Goal: Transaction & Acquisition: Purchase product/service

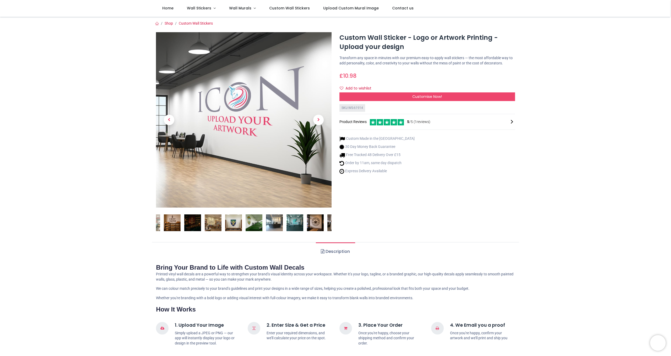
scroll to position [2, 0]
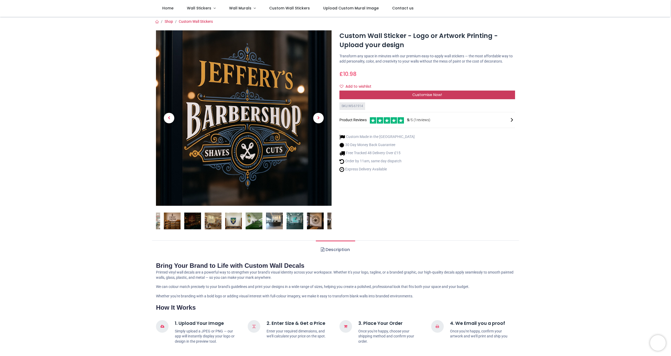
click at [439, 97] on span "Customise Now!" at bounding box center [427, 94] width 30 height 5
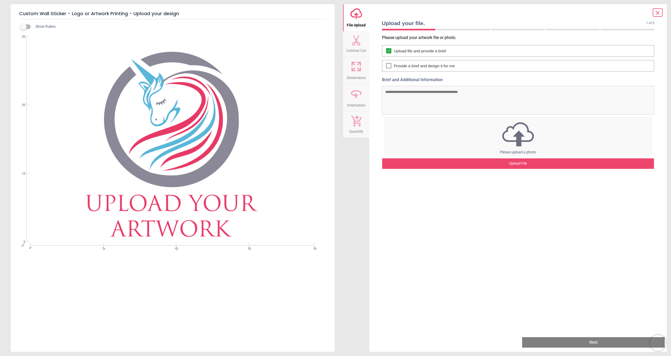
click at [518, 163] on div "Upload File" at bounding box center [518, 164] width 272 height 10
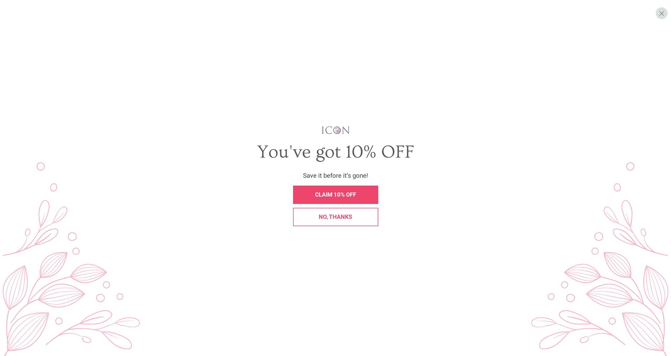
click at [332, 194] on span "CLAIM 10% OFF" at bounding box center [335, 195] width 41 height 7
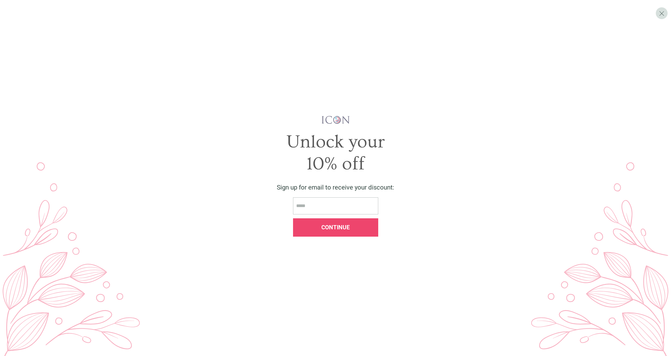
click at [303, 207] on input "email" at bounding box center [335, 206] width 85 height 17
type input "**********"
click at [345, 232] on div "Continue" at bounding box center [335, 228] width 85 height 18
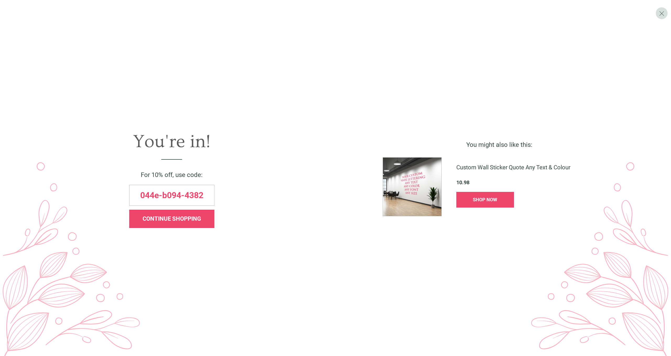
click at [143, 195] on span "044e-b094-4382" at bounding box center [171, 195] width 63 height 8
click at [483, 202] on span "SHOP NOW" at bounding box center [485, 200] width 24 height 6
click at [487, 199] on span "SHOP NOW" at bounding box center [485, 200] width 24 height 6
click at [660, 13] on span "X" at bounding box center [662, 13] width 6 height 8
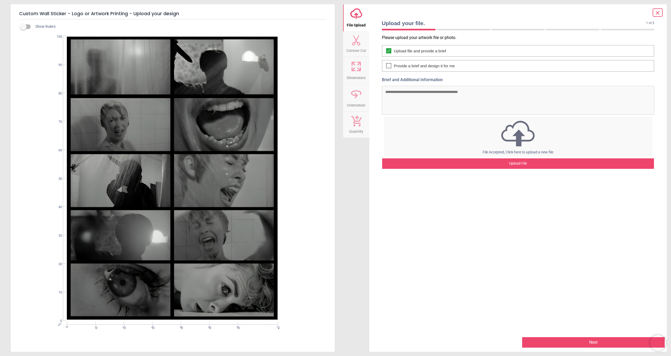
click at [598, 344] on button "Next" at bounding box center [593, 342] width 143 height 10
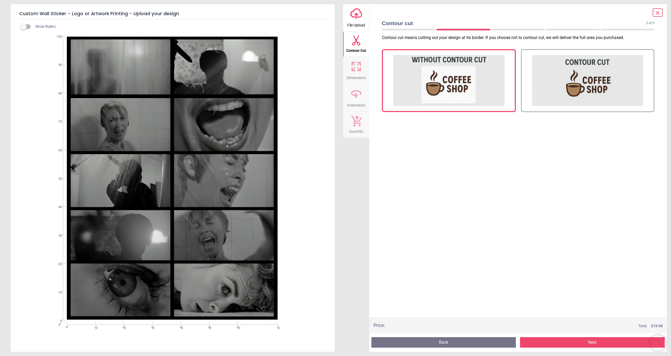
click at [598, 344] on button "Next" at bounding box center [592, 342] width 145 height 10
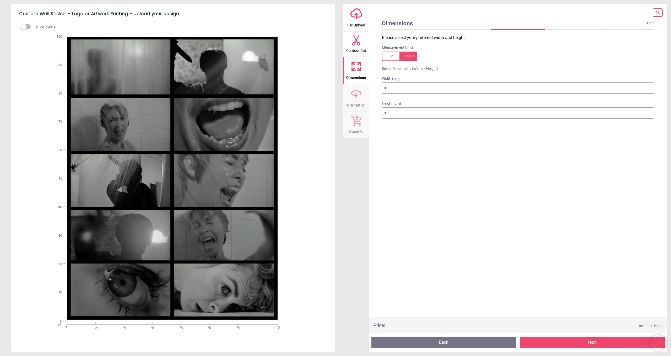
drag, startPoint x: 389, startPoint y: 88, endPoint x: 358, endPoint y: 81, distance: 31.9
click at [358, 81] on div "upload-cloud-line File Upload Contour Cut Dimensions Orientation Quantity Dimen…" at bounding box center [505, 178] width 324 height 348
type input "*"
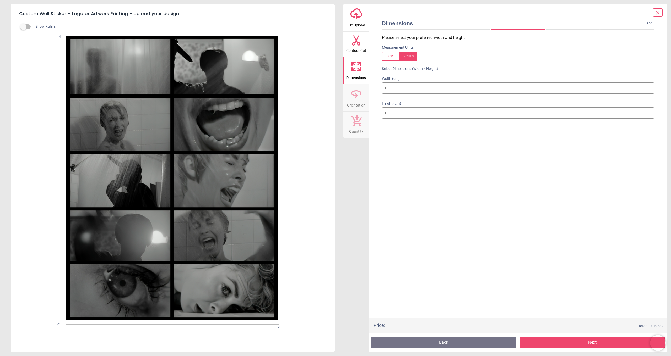
type input "**"
click at [590, 343] on button "Next" at bounding box center [592, 342] width 145 height 10
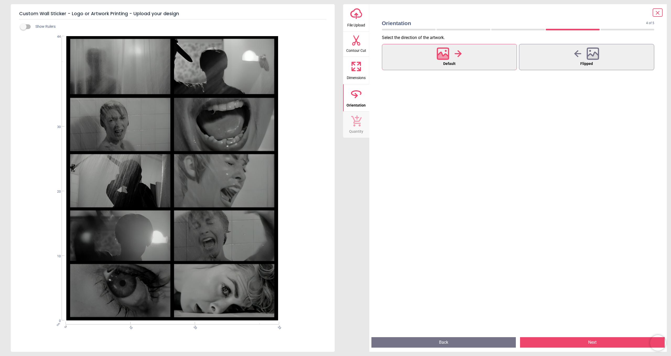
click at [596, 344] on button "Next" at bounding box center [592, 342] width 145 height 10
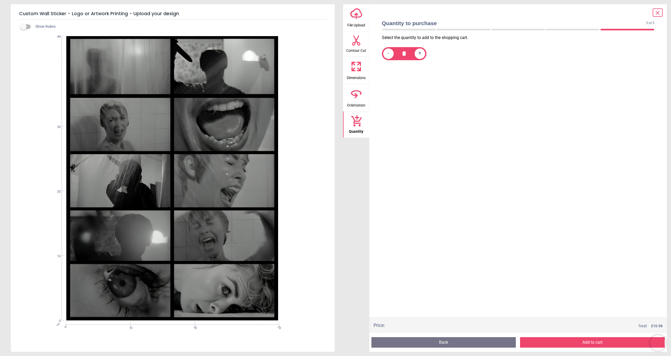
click at [594, 342] on button "Add to cart" at bounding box center [592, 342] width 145 height 10
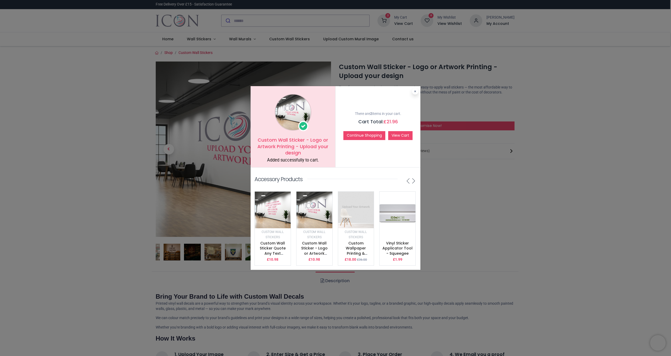
click at [398, 135] on link "View Cart" at bounding box center [400, 135] width 24 height 9
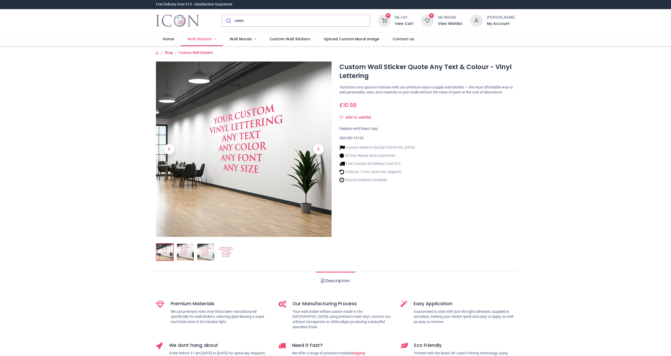
type input "**********"
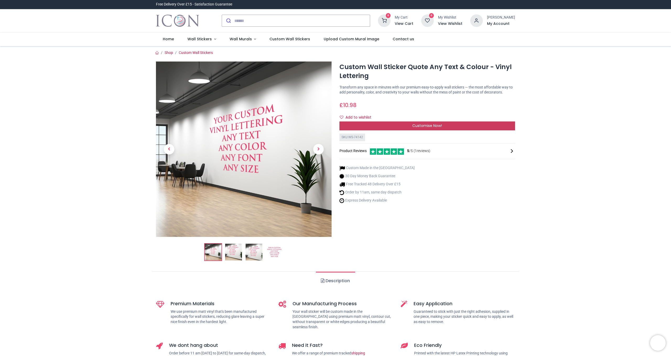
click at [423, 128] on span "Customise Now!" at bounding box center [427, 125] width 30 height 5
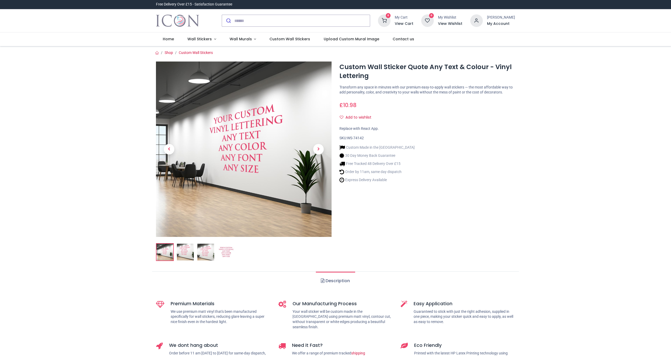
type input "**********"
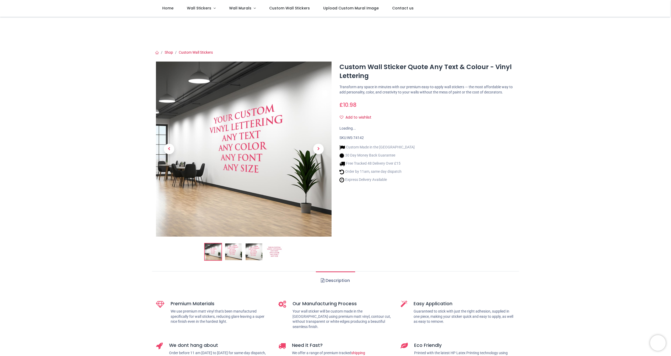
scroll to position [0, 0]
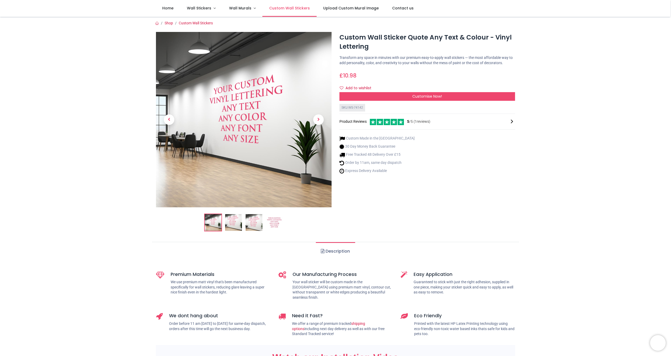
click at [298, 6] on span "Custom Wall Stickers" at bounding box center [289, 8] width 41 height 5
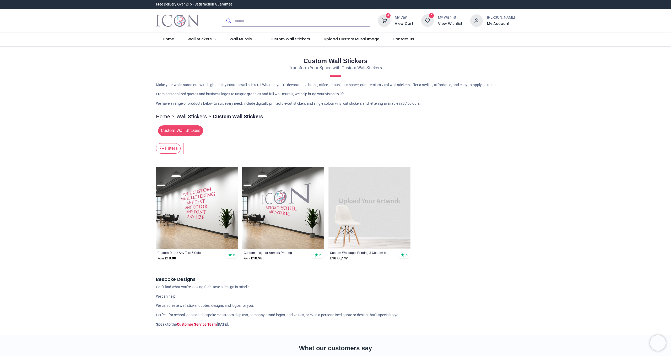
type input "**********"
click at [287, 207] on img at bounding box center [283, 208] width 82 height 82
click at [287, 202] on img at bounding box center [283, 208] width 82 height 82
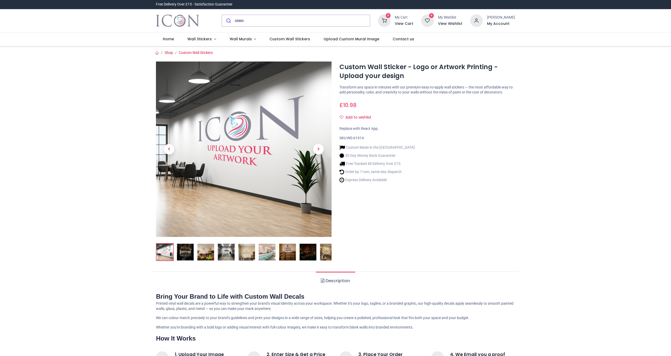
type input "**********"
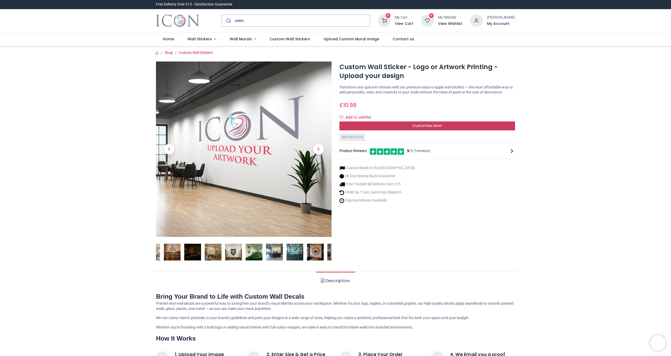
click at [445, 128] on div "Customise Now!" at bounding box center [427, 126] width 176 height 9
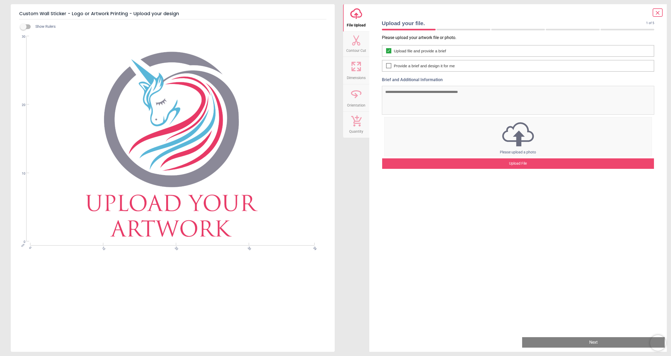
click at [521, 162] on div "Upload File" at bounding box center [518, 164] width 272 height 10
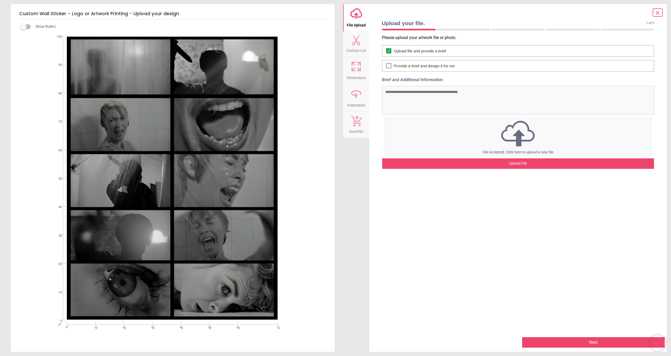
click at [598, 344] on button "Next" at bounding box center [593, 342] width 143 height 10
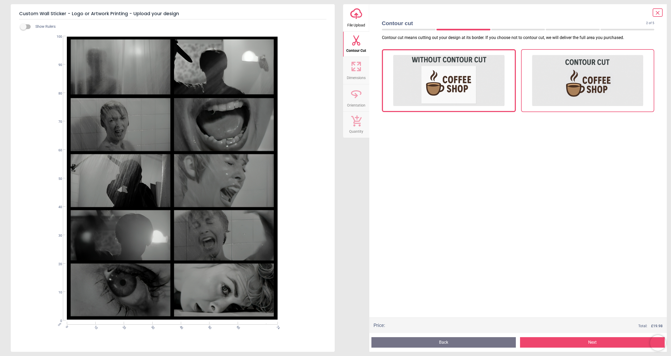
click at [578, 82] on img at bounding box center [587, 80] width 111 height 52
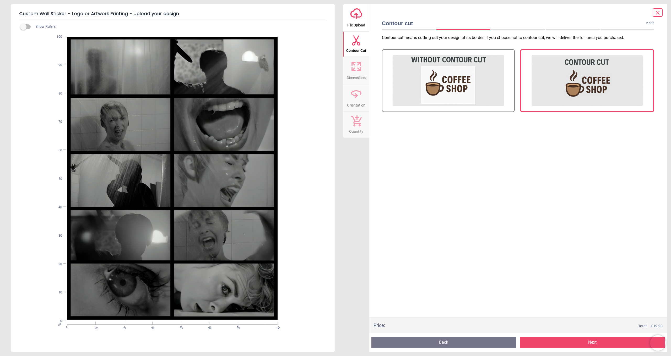
click at [595, 344] on button "Next" at bounding box center [592, 342] width 145 height 10
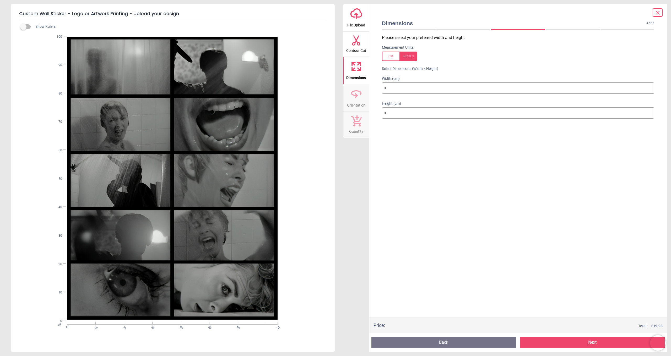
drag, startPoint x: 399, startPoint y: 89, endPoint x: 362, endPoint y: 79, distance: 37.6
click at [362, 79] on div "upload-cloud-line File Upload Contour Cut Dimensions Orientation Quantity Dimen…" at bounding box center [505, 178] width 324 height 348
type input "*"
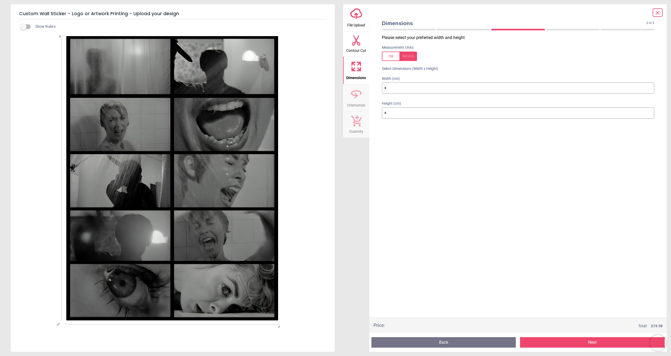
type input "**"
click at [595, 344] on button "Next" at bounding box center [592, 342] width 145 height 10
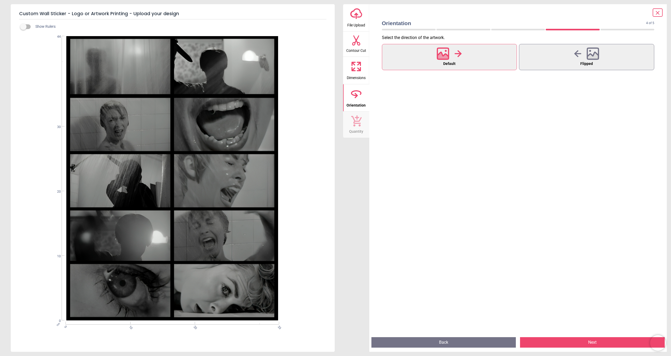
click at [593, 341] on button "Next" at bounding box center [592, 342] width 145 height 10
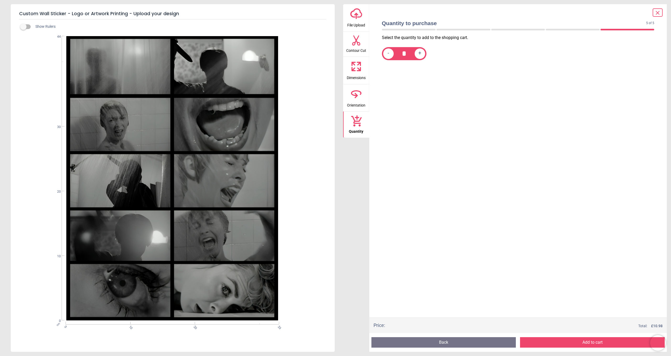
click at [586, 341] on button "Add to cart" at bounding box center [592, 342] width 145 height 10
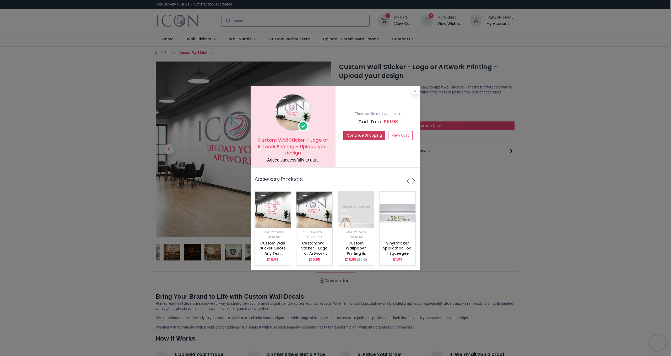
click at [368, 135] on button "Continue Shopping" at bounding box center [364, 135] width 42 height 9
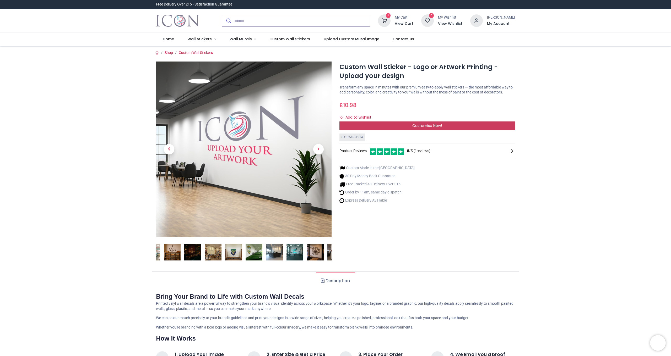
click at [435, 128] on span "Customise Now!" at bounding box center [427, 125] width 30 height 5
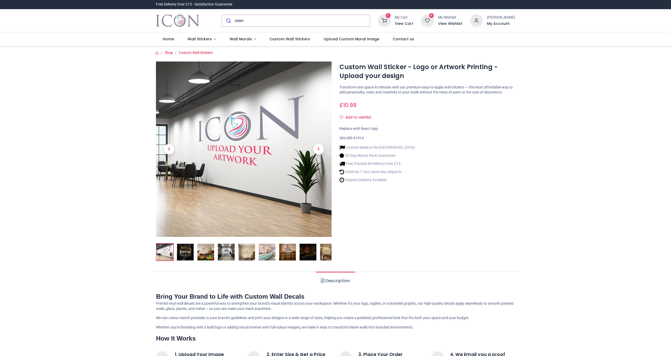
type input "**********"
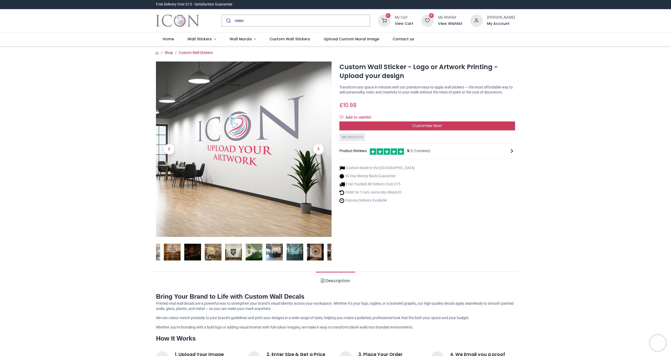
click at [431, 128] on span "Customise Now!" at bounding box center [427, 125] width 30 height 5
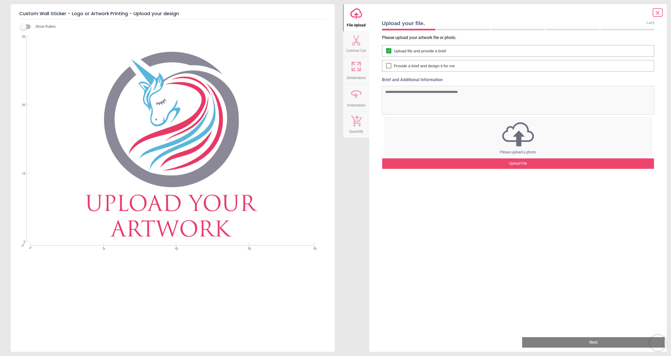
click at [527, 161] on div "Upload File" at bounding box center [518, 164] width 272 height 10
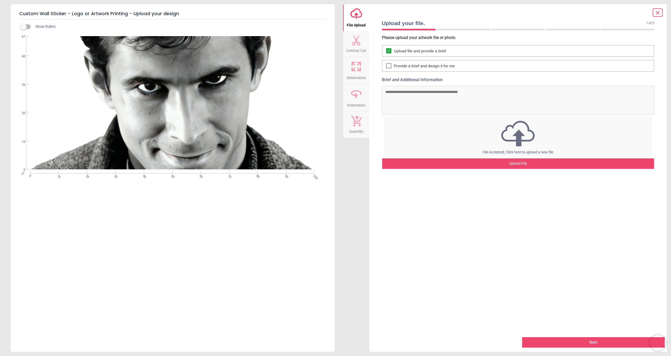
click at [592, 342] on button "Next" at bounding box center [593, 342] width 143 height 10
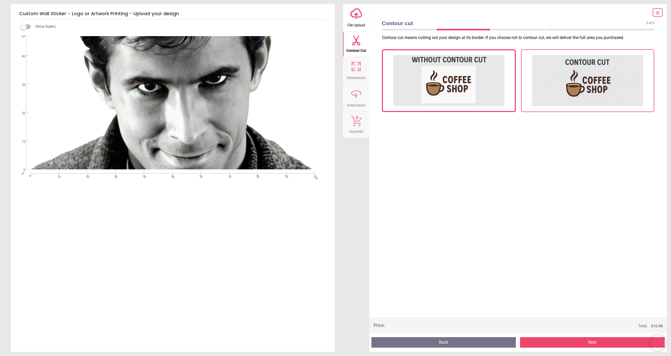
click at [592, 73] on img at bounding box center [587, 80] width 111 height 52
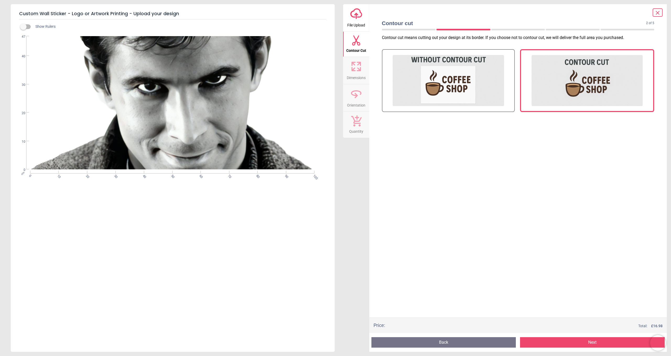
click at [594, 342] on button "Next" at bounding box center [592, 342] width 145 height 10
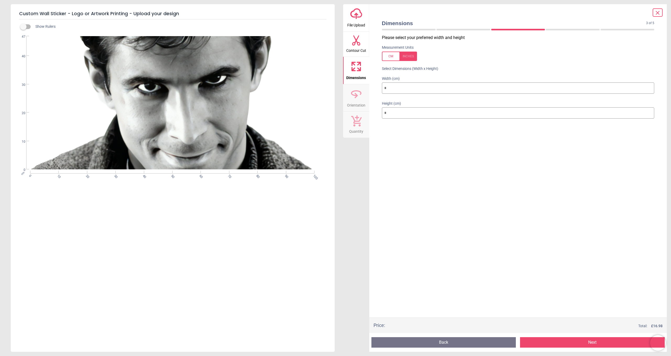
drag, startPoint x: 376, startPoint y: 86, endPoint x: 341, endPoint y: 81, distance: 35.5
click at [341, 81] on div "Custom Wall Sticker - Logo or Artwork Printing - Upload your design Show Rulers…" at bounding box center [335, 178] width 671 height 356
type input "*"
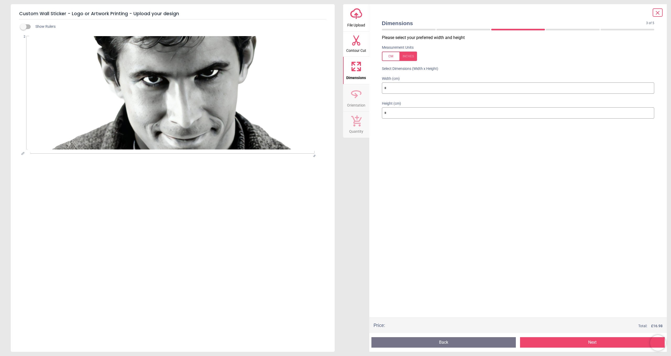
type input "**"
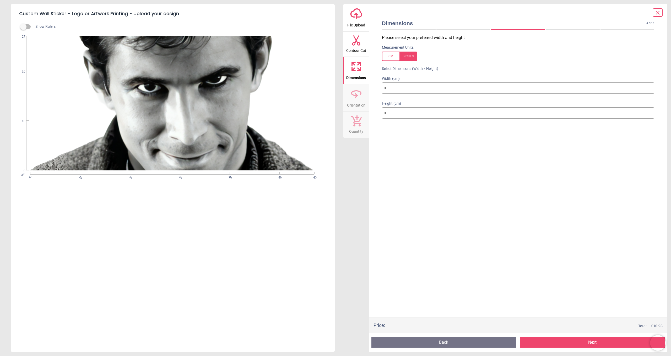
type input "**"
click at [597, 345] on button "Next" at bounding box center [592, 342] width 145 height 10
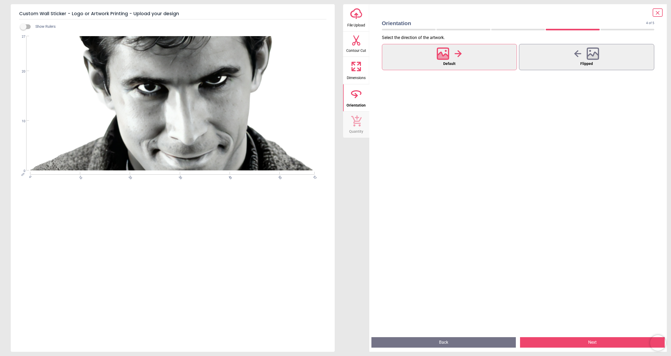
click at [597, 345] on button "Next" at bounding box center [592, 342] width 145 height 10
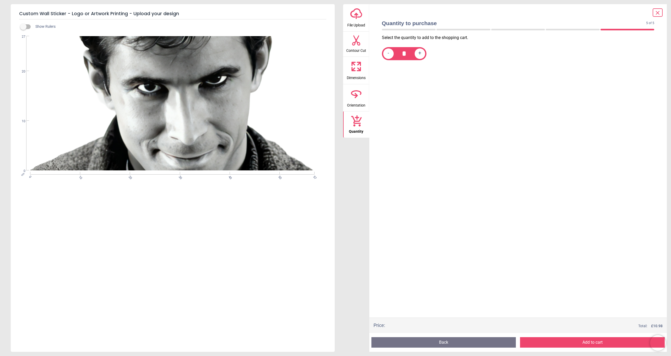
click at [597, 345] on button "Add to cart" at bounding box center [592, 342] width 145 height 10
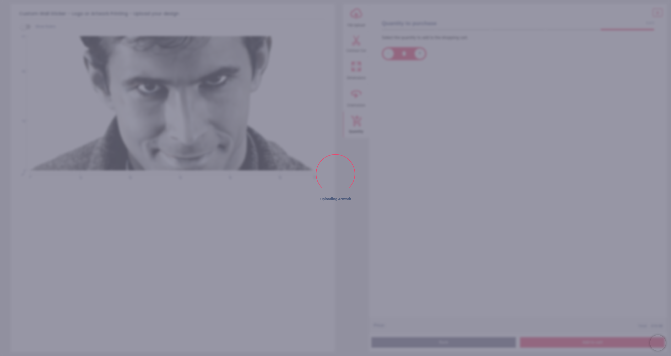
click at [362, 233] on div "upload-cloud-line File Upload Contour Cut Dimensions Orientation Quantity" at bounding box center [356, 178] width 26 height 348
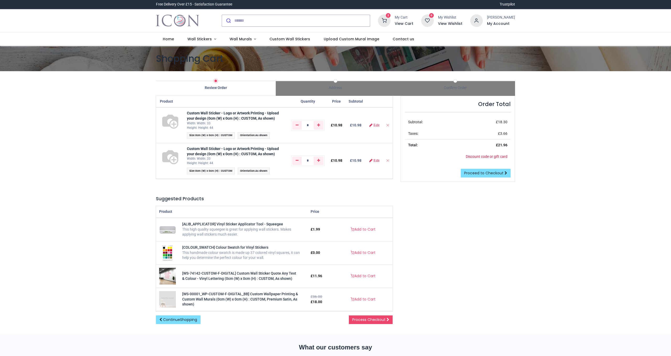
type input "**********"
click at [387, 160] on icon "Remove from cart" at bounding box center [388, 161] width 4 height 4
type input "*"
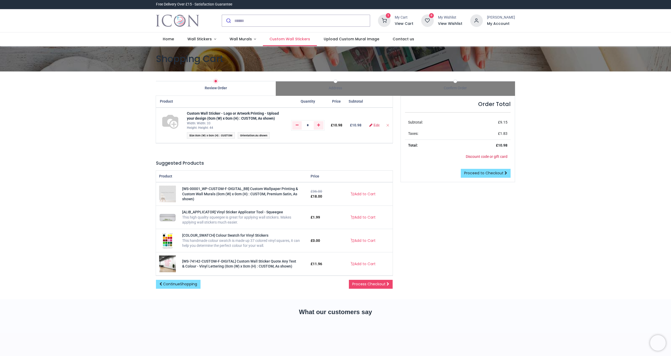
click at [290, 37] on span "Custom Wall Stickers" at bounding box center [289, 38] width 41 height 5
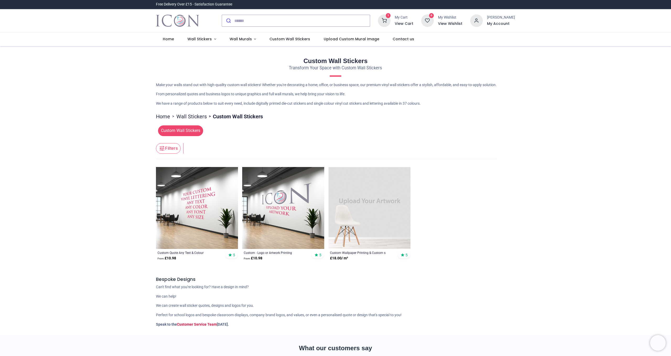
type input "**********"
click at [284, 221] on img at bounding box center [283, 208] width 82 height 82
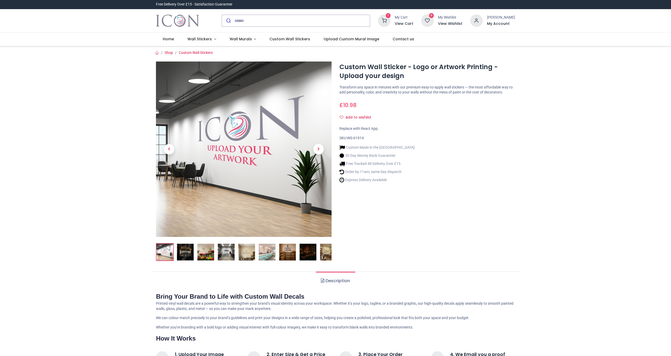
type input "**********"
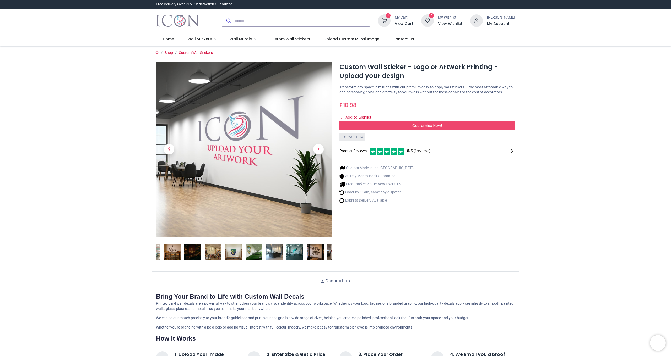
scroll to position [2, 0]
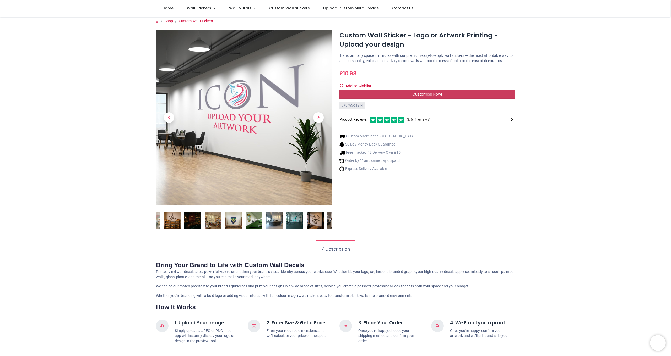
click at [431, 97] on span "Customise Now!" at bounding box center [427, 94] width 30 height 5
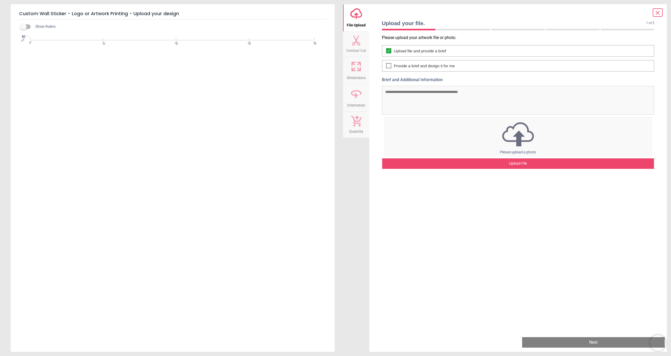
click at [520, 162] on div "Upload File" at bounding box center [518, 164] width 272 height 10
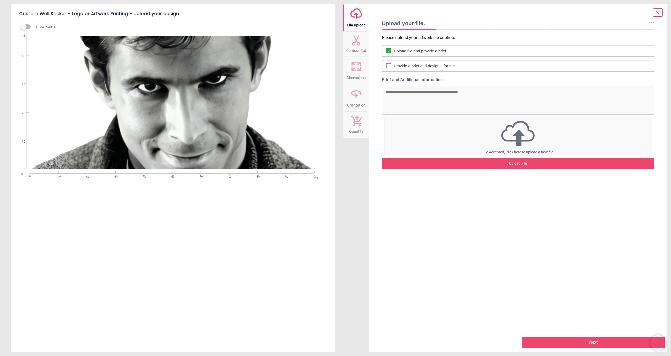
click at [519, 163] on div "Upload File" at bounding box center [518, 164] width 272 height 10
click at [592, 342] on button "Next" at bounding box center [593, 342] width 143 height 10
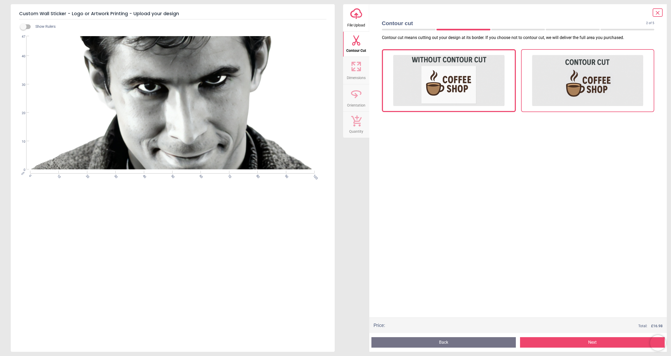
click at [599, 84] on img at bounding box center [587, 80] width 111 height 52
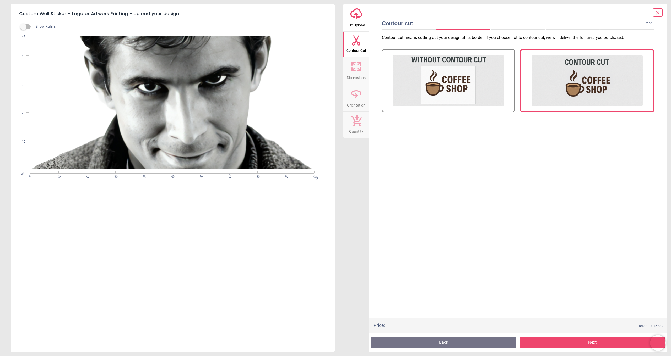
click at [589, 341] on button "Next" at bounding box center [592, 342] width 145 height 10
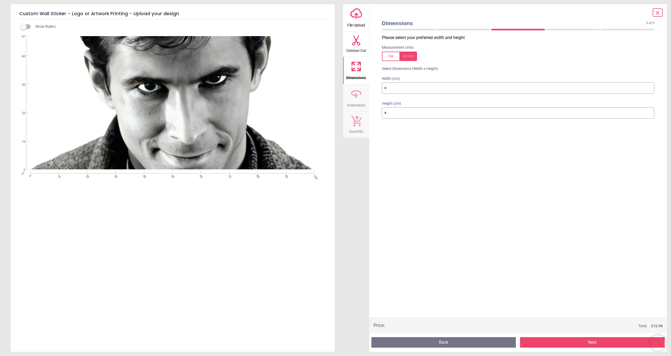
drag, startPoint x: 352, startPoint y: 81, endPoint x: 349, endPoint y: 81, distance: 2.9
click at [349, 81] on div "upload-cloud-line File Upload Contour Cut Dimensions Orientation Quantity Dimen…" at bounding box center [505, 178] width 324 height 348
type input "*"
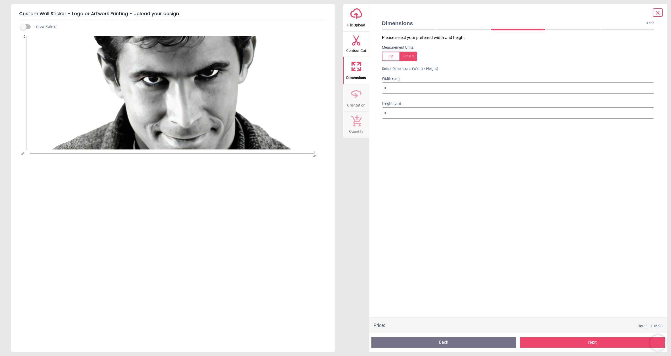
type input "**"
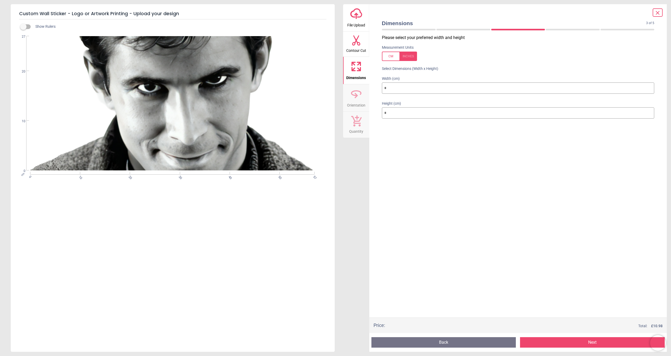
type input "**"
click at [597, 341] on button "Next" at bounding box center [592, 342] width 145 height 10
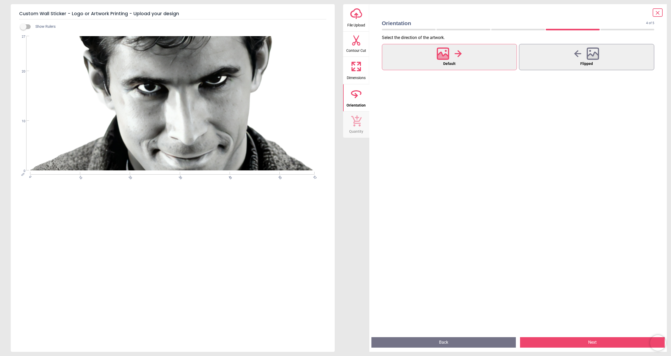
click at [598, 345] on button "Next" at bounding box center [592, 342] width 145 height 10
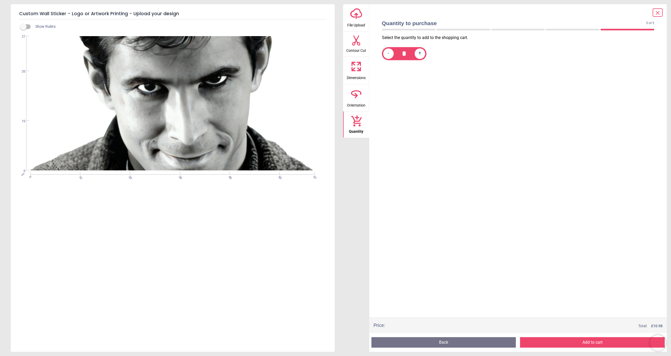
click at [598, 344] on button "Add to cart" at bounding box center [592, 342] width 145 height 10
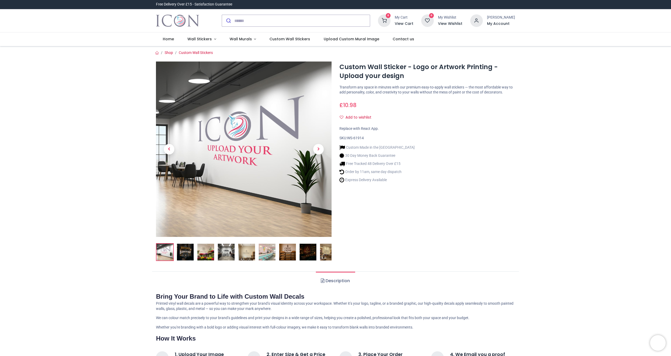
type input "**********"
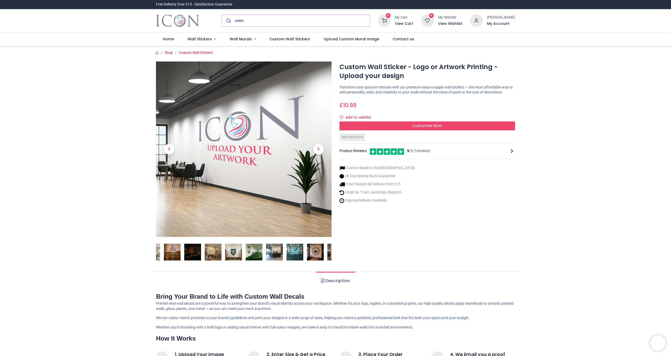
drag, startPoint x: 417, startPoint y: 129, endPoint x: 414, endPoint y: 130, distance: 2.9
click at [417, 129] on div "Custom Wall Sticker - Logo or Artwork Printing - Upload your design [URL][DOMAI…" at bounding box center [426, 164] width 183 height 204
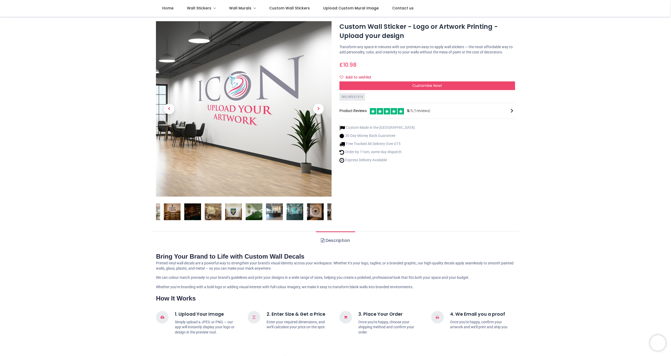
scroll to position [7, 0]
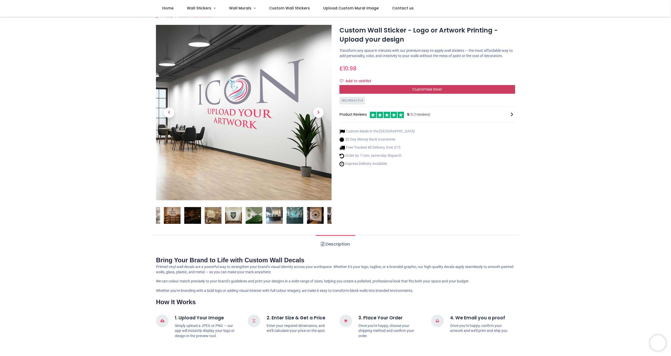
click at [440, 92] on span "Customise Now!" at bounding box center [427, 89] width 30 height 5
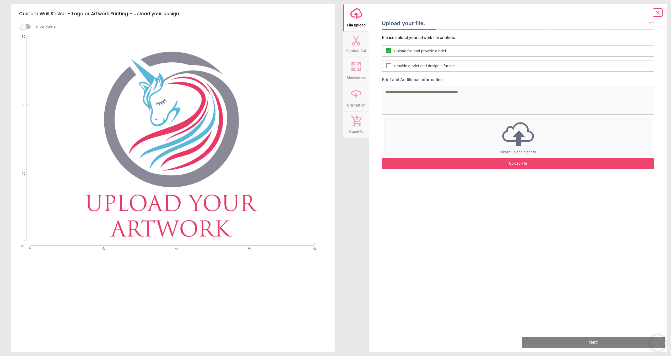
click at [537, 168] on div "Upload File" at bounding box center [518, 164] width 272 height 10
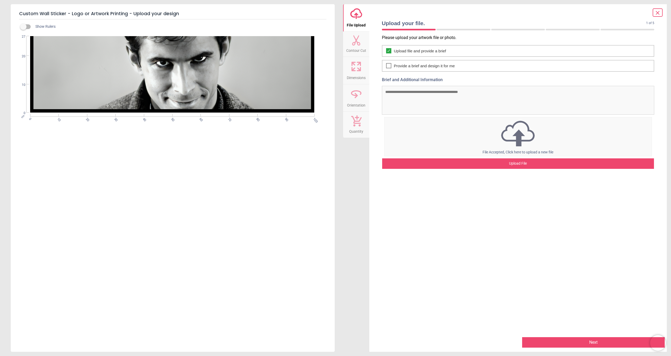
click at [604, 345] on button "Next" at bounding box center [593, 342] width 143 height 10
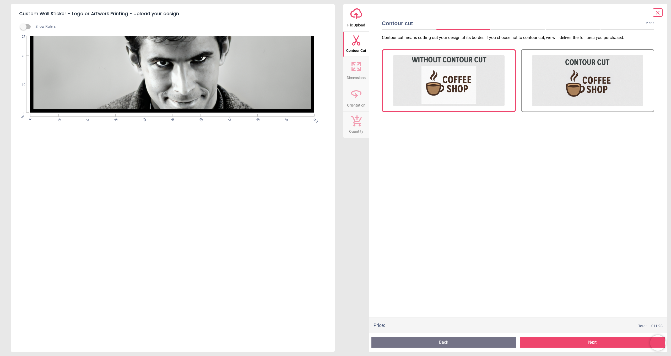
click at [592, 341] on button "Next" at bounding box center [592, 342] width 145 height 10
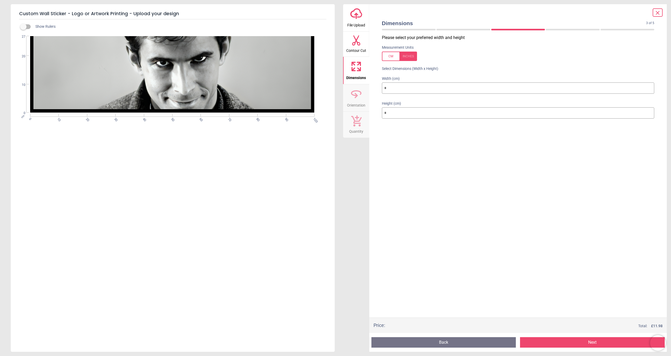
click at [593, 342] on button "Next" at bounding box center [592, 342] width 145 height 10
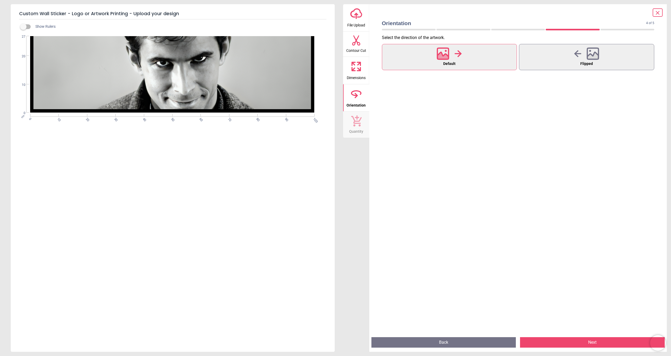
click at [592, 343] on button "Next" at bounding box center [592, 342] width 145 height 10
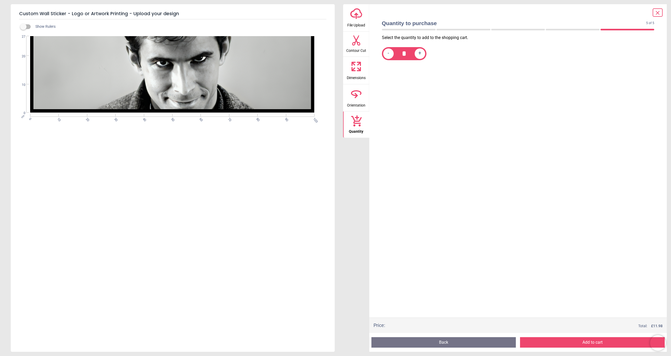
click at [592, 343] on button "Add to cart" at bounding box center [592, 342] width 145 height 10
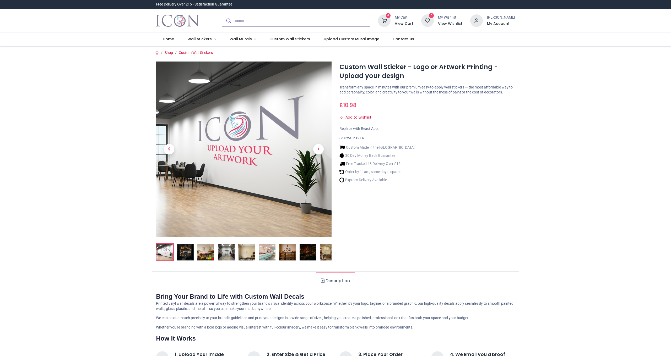
type input "**********"
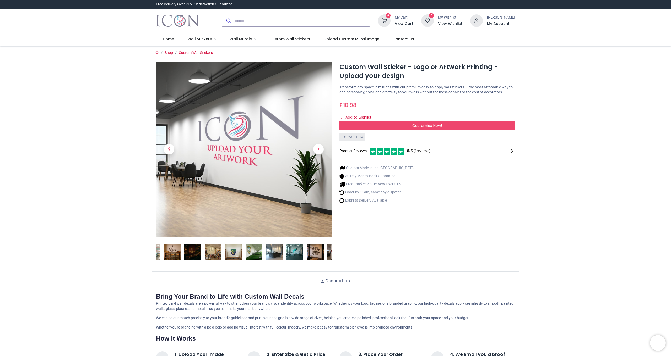
click at [422, 136] on div "Custom Wall Sticker - Logo or Artwork Printing - Upload your design [URL][DOMAI…" at bounding box center [426, 164] width 183 height 204
click at [429, 128] on span "Customise Now!" at bounding box center [427, 125] width 30 height 5
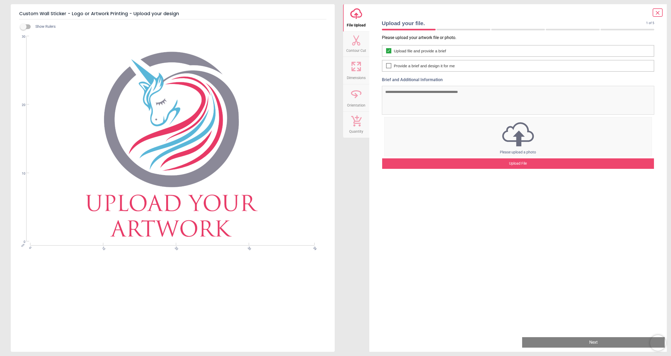
click at [525, 164] on div "Upload File" at bounding box center [518, 164] width 272 height 10
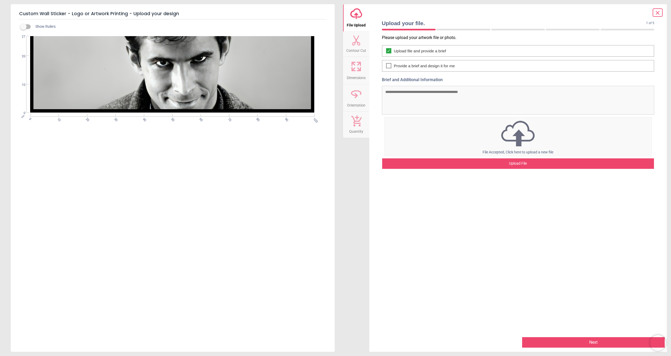
click at [589, 342] on button "Next" at bounding box center [593, 342] width 143 height 10
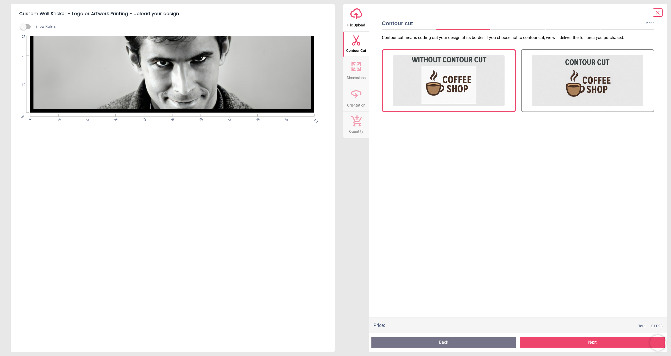
click at [600, 343] on button "Next" at bounding box center [592, 342] width 145 height 10
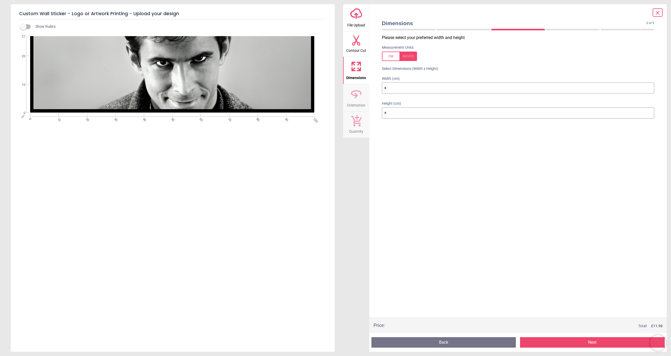
click at [587, 341] on button "Next" at bounding box center [592, 342] width 145 height 10
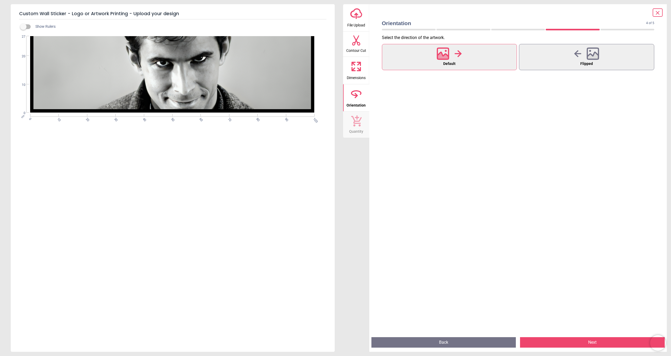
click at [588, 342] on button "Next" at bounding box center [592, 342] width 145 height 10
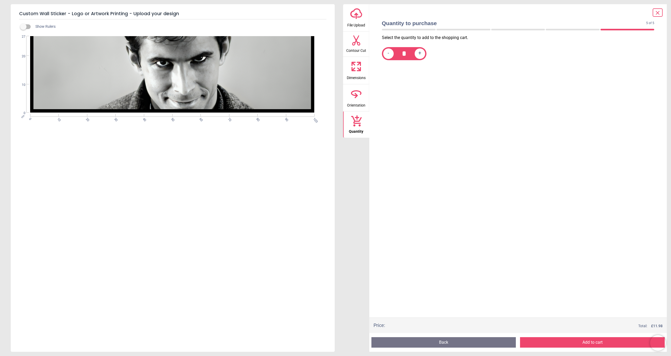
click at [597, 343] on button "Add to cart" at bounding box center [592, 342] width 145 height 10
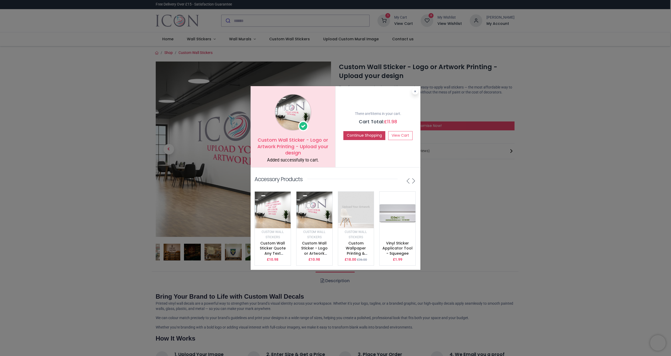
click at [359, 134] on button "Continue Shopping" at bounding box center [364, 135] width 42 height 9
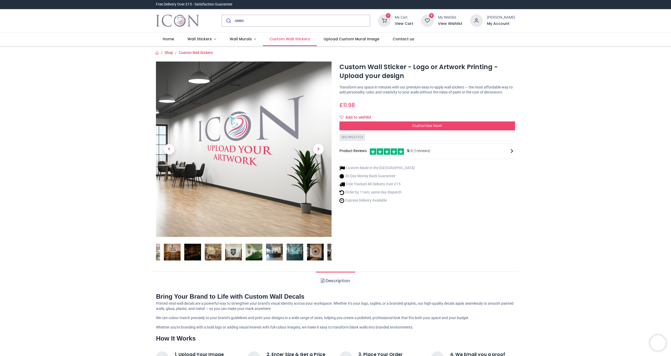
click at [281, 40] on span "Custom Wall Stickers" at bounding box center [289, 38] width 41 height 5
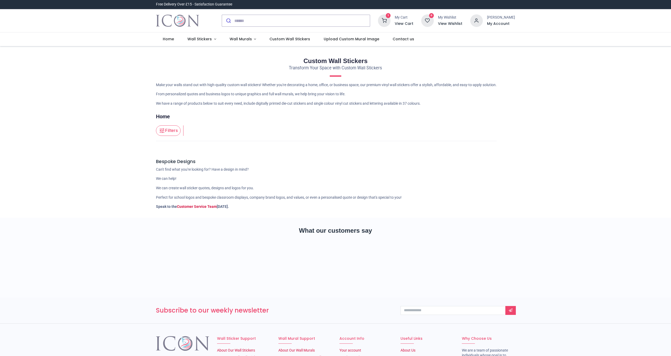
type input "**********"
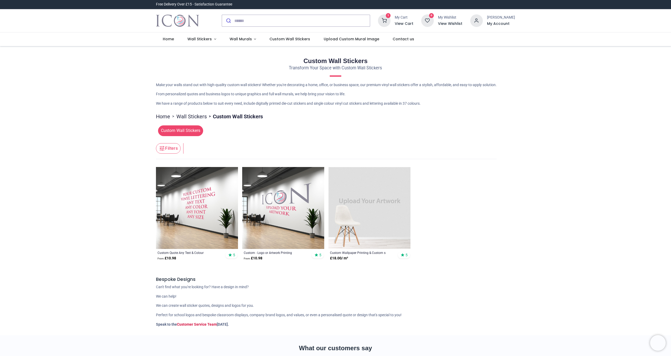
drag, startPoint x: 229, startPoint y: 143, endPoint x: 285, endPoint y: 200, distance: 79.1
click at [227, 162] on div "Custom Wall Stickers Transform Your Space with Custom Wall Stickers Make your w…" at bounding box center [335, 194] width 367 height 284
click at [263, 207] on img at bounding box center [283, 208] width 82 height 82
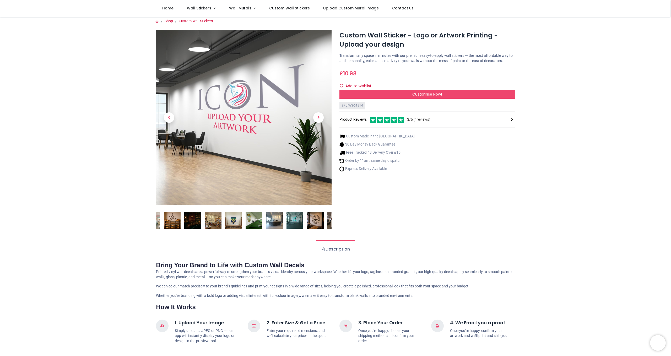
scroll to position [1, 0]
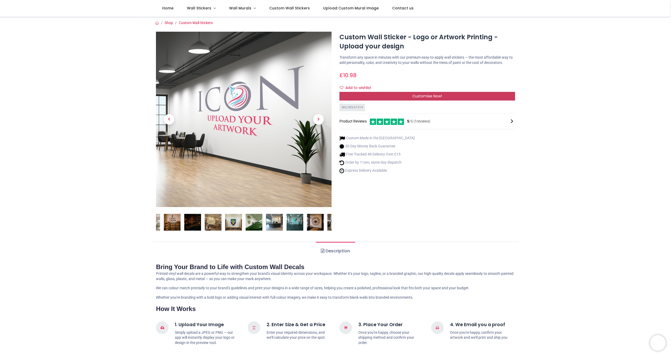
click at [431, 99] on span "Customise Now!" at bounding box center [427, 96] width 30 height 5
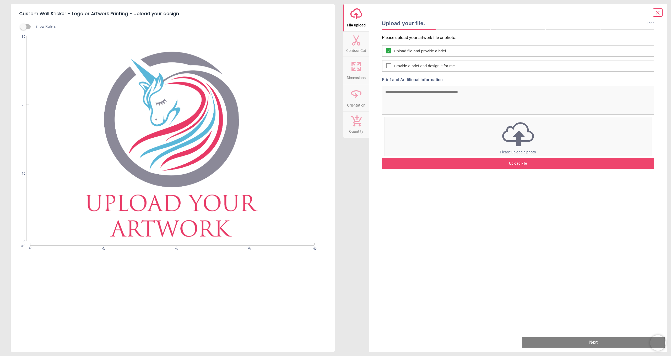
click at [533, 161] on div "Upload File" at bounding box center [518, 164] width 272 height 10
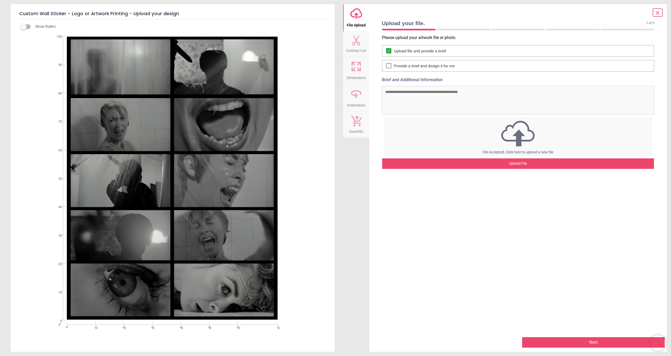
click at [595, 341] on button "Next" at bounding box center [593, 342] width 143 height 10
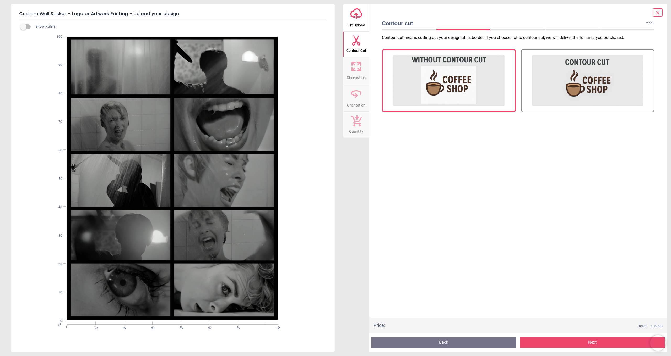
click at [584, 344] on button "Next" at bounding box center [592, 342] width 145 height 10
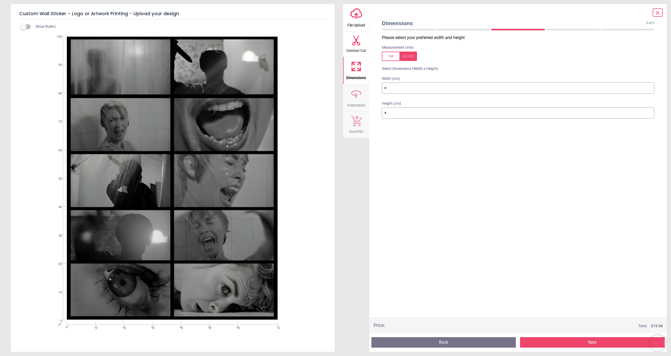
drag, startPoint x: 389, startPoint y: 87, endPoint x: 340, endPoint y: 74, distance: 50.9
click at [340, 74] on div "Custom Wall Sticker - Logo or Artwork Printing - Upload your design Show Rulers…" at bounding box center [335, 178] width 671 height 356
type input "*"
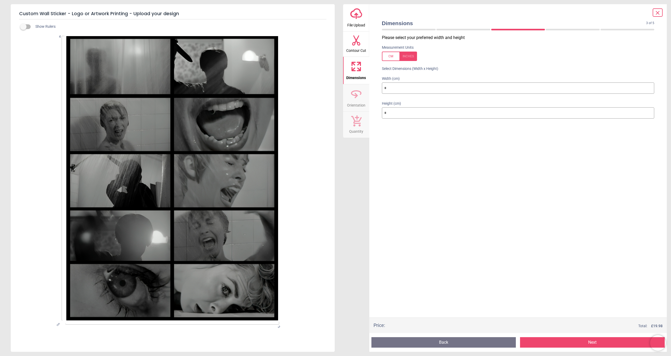
type input "**"
click at [605, 343] on button "Next" at bounding box center [592, 342] width 145 height 10
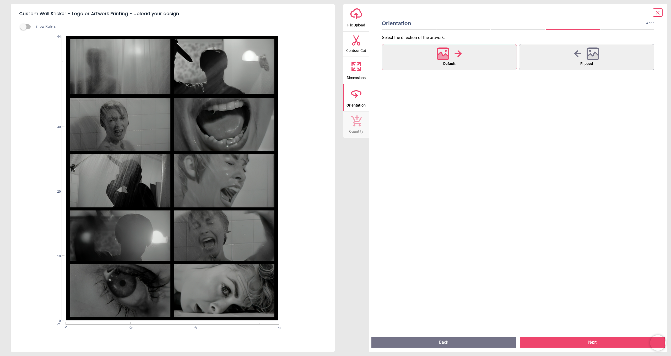
click at [605, 343] on button "Next" at bounding box center [592, 342] width 145 height 10
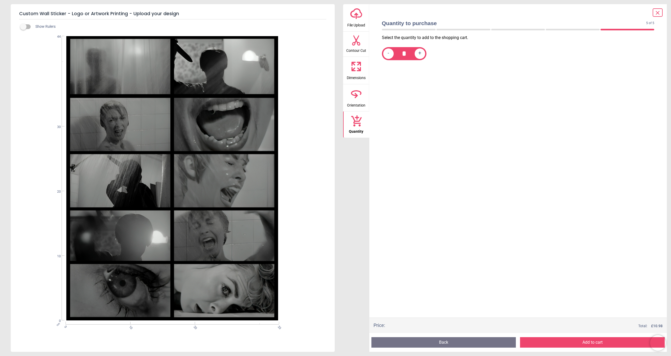
click at [605, 343] on button "Add to cart" at bounding box center [592, 342] width 145 height 10
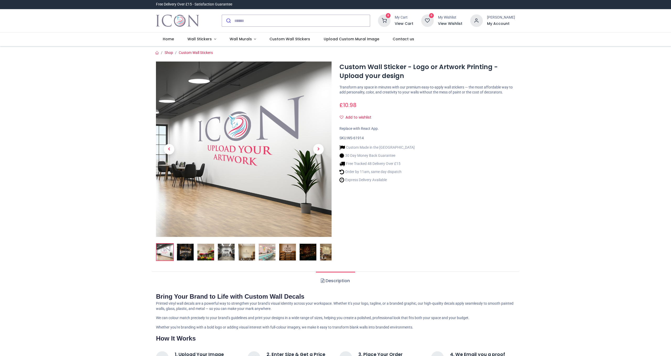
type input "**********"
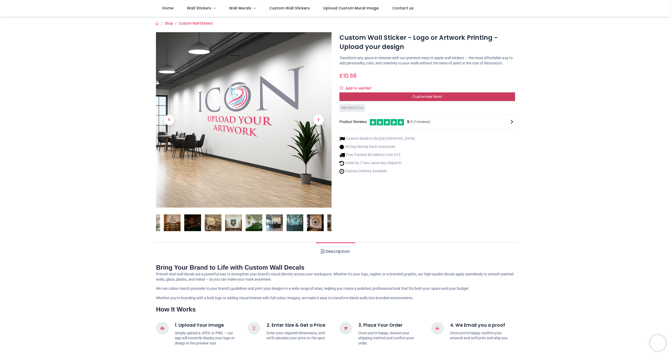
click at [430, 131] on div "Custom Wall Sticker - Logo or Artwork Printing - Upload your design https://www…" at bounding box center [426, 134] width 183 height 204
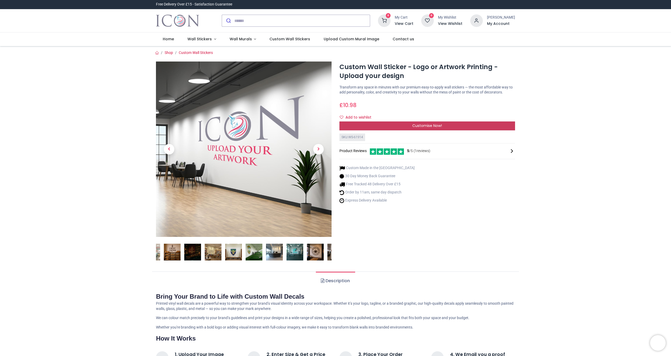
scroll to position [2, 0]
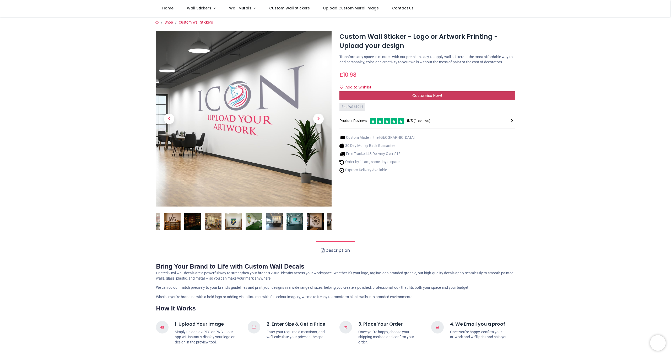
click at [431, 98] on span "Customise Now!" at bounding box center [427, 95] width 30 height 5
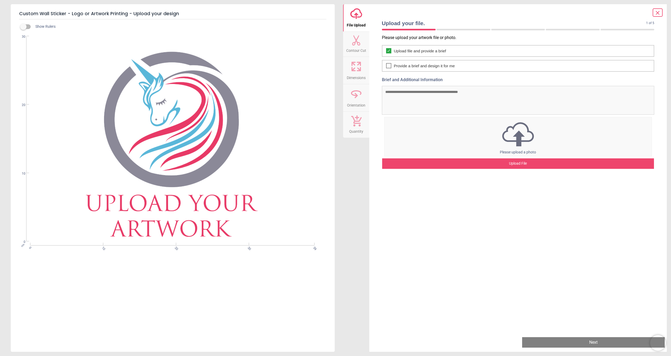
click at [519, 166] on div "Upload File" at bounding box center [518, 164] width 272 height 10
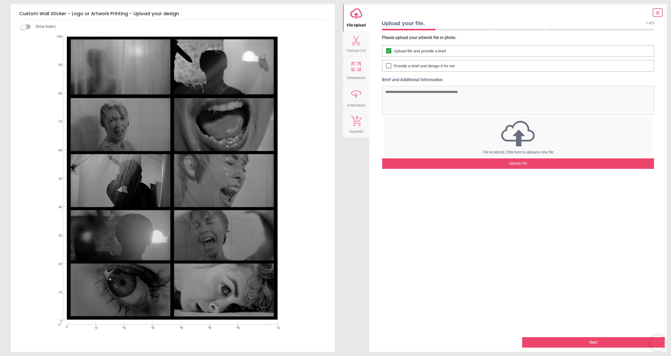
click at [587, 342] on button "Next" at bounding box center [593, 342] width 143 height 10
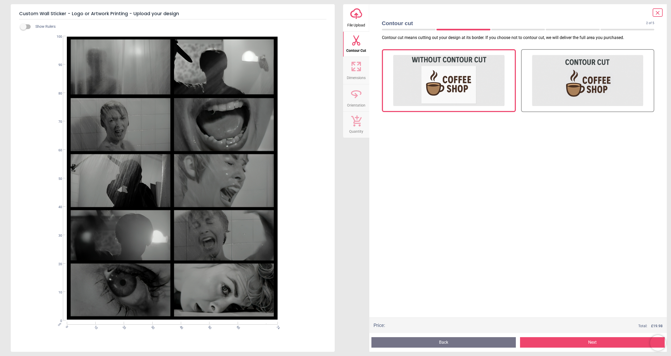
click at [587, 342] on button "Next" at bounding box center [592, 342] width 145 height 10
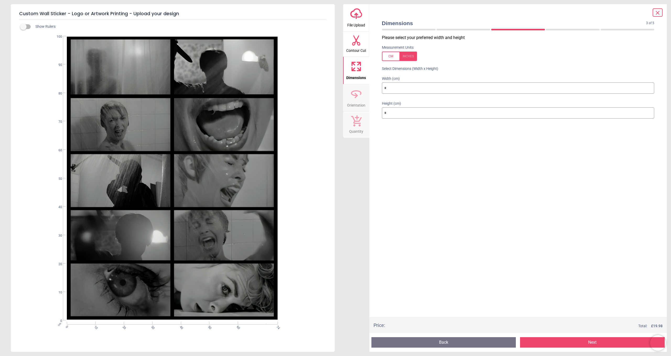
drag, startPoint x: 392, startPoint y: 88, endPoint x: 330, endPoint y: 74, distance: 63.2
click at [330, 74] on div "Custom Wall Sticker - Logo or Artwork Printing - Upload your design Show Rulers…" at bounding box center [335, 178] width 671 height 356
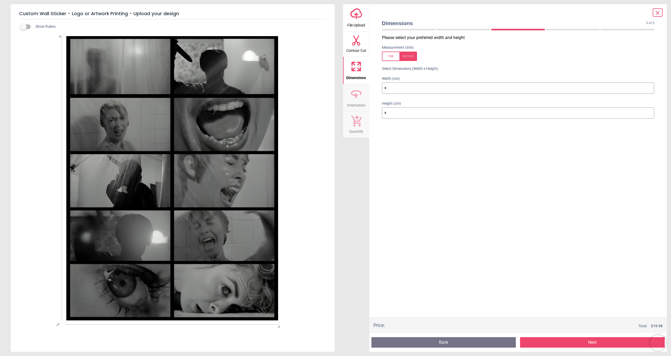
type input "*"
type input "**"
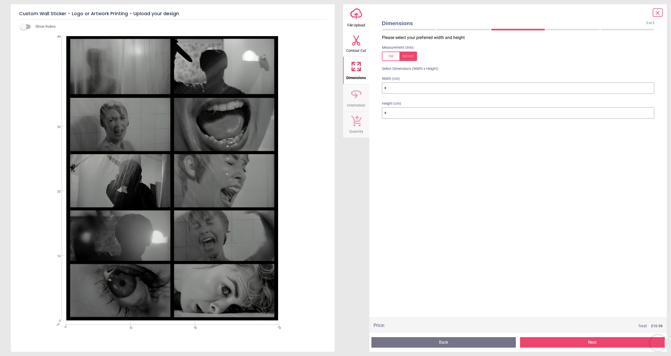
click at [596, 341] on button "Next" at bounding box center [592, 342] width 145 height 10
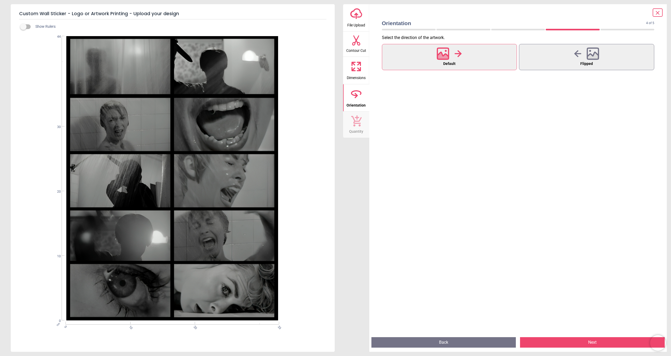
click at [596, 341] on button "Next" at bounding box center [592, 342] width 145 height 10
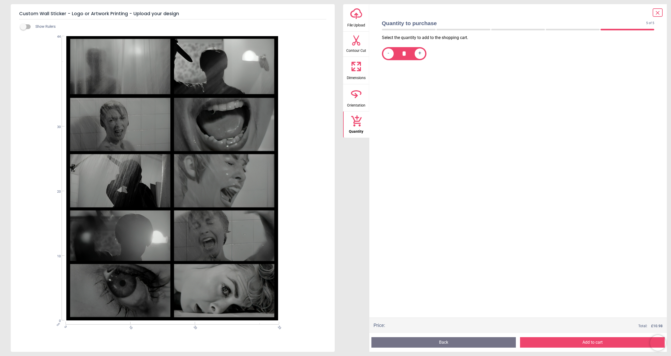
click at [600, 345] on button "Add to cart" at bounding box center [592, 342] width 145 height 10
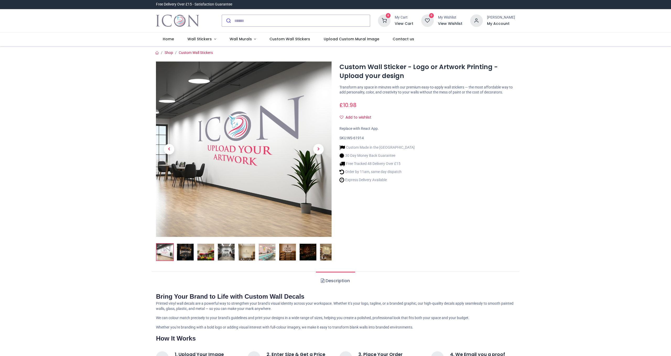
type input "**********"
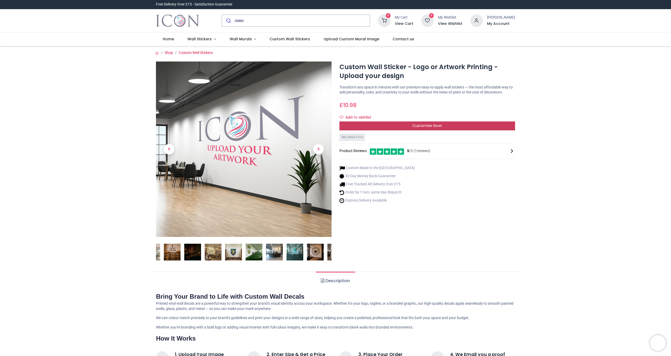
click at [430, 128] on span "Customise Now!" at bounding box center [427, 125] width 30 height 5
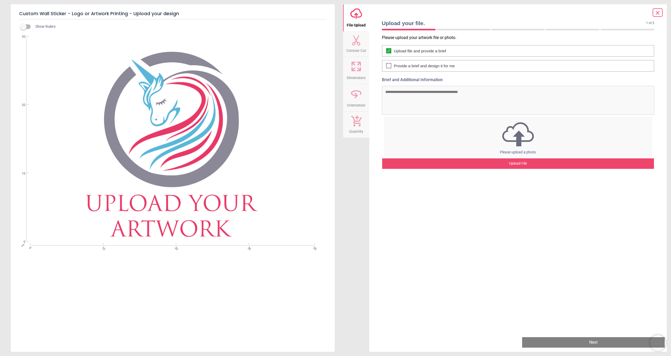
click at [528, 163] on div "Upload File" at bounding box center [518, 164] width 272 height 10
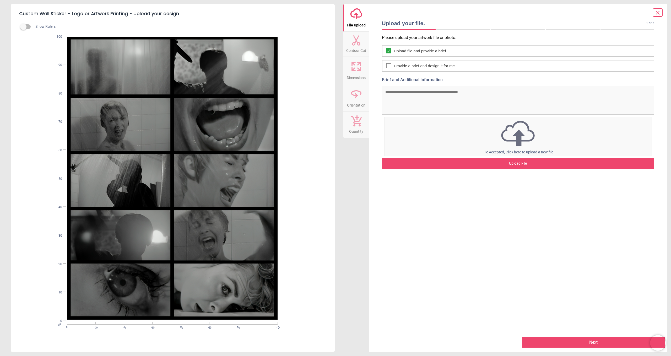
click at [588, 342] on button "Next" at bounding box center [593, 342] width 143 height 10
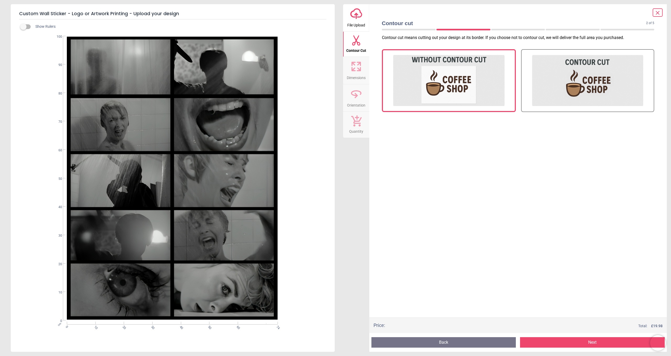
click at [591, 342] on button "Next" at bounding box center [592, 342] width 145 height 10
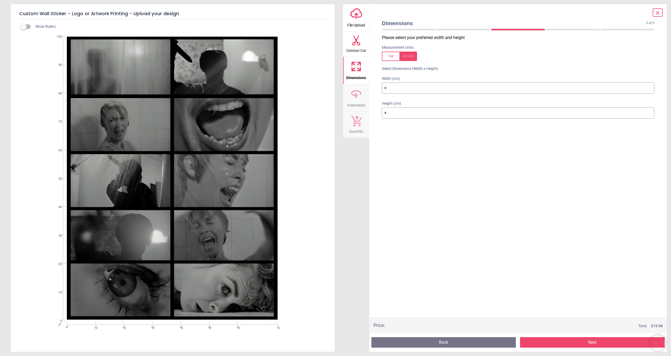
drag, startPoint x: 393, startPoint y: 88, endPoint x: 337, endPoint y: 80, distance: 57.1
click at [337, 80] on div "Custom Wall Sticker - Logo or Artwork Printing - Upload your design Show Rulers…" at bounding box center [335, 178] width 671 height 356
type input "*"
type input "**"
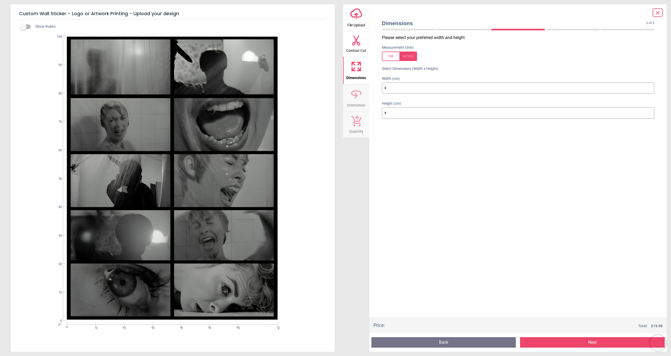
type input "**"
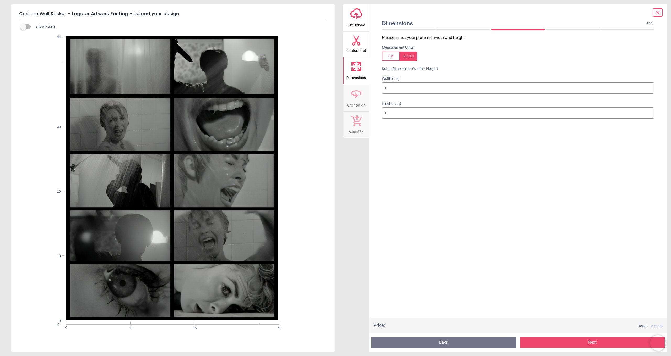
type input "**"
click at [595, 341] on button "Next" at bounding box center [592, 342] width 145 height 10
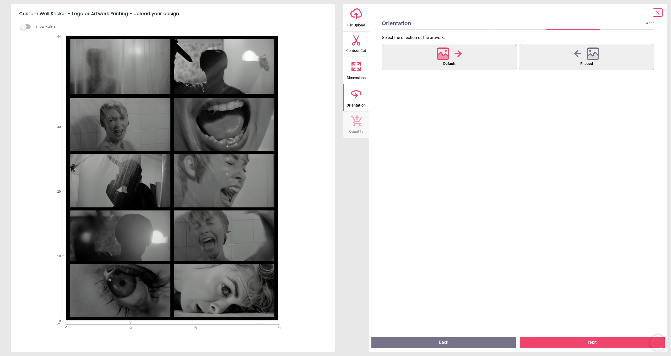
click at [595, 341] on button "Next" at bounding box center [592, 342] width 145 height 10
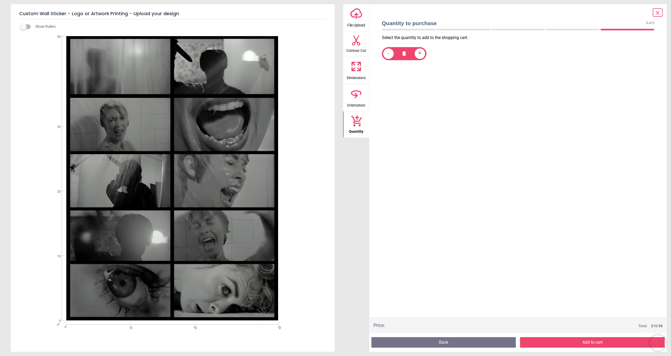
click at [595, 341] on button "Add to cart" at bounding box center [592, 342] width 145 height 10
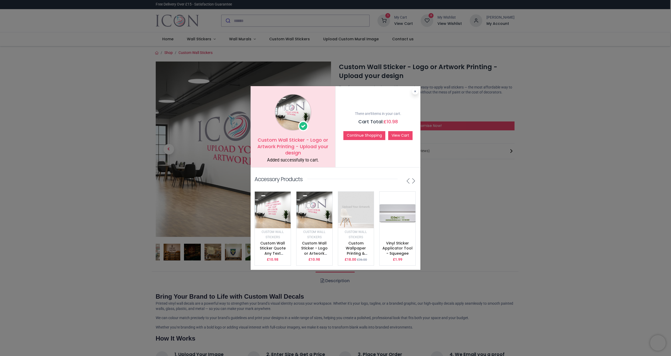
click at [396, 132] on link "View Cart" at bounding box center [400, 135] width 24 height 9
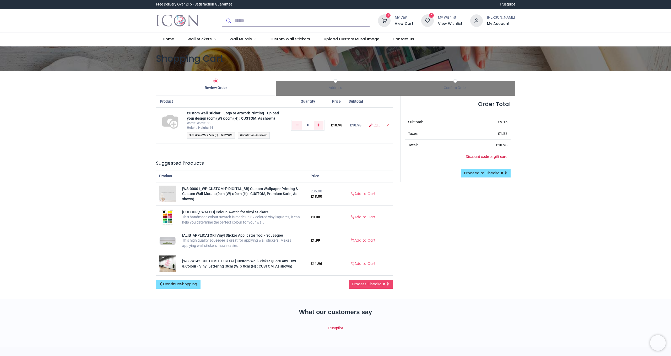
type input "**********"
click at [484, 171] on span "Proceed to Checkout" at bounding box center [483, 173] width 39 height 5
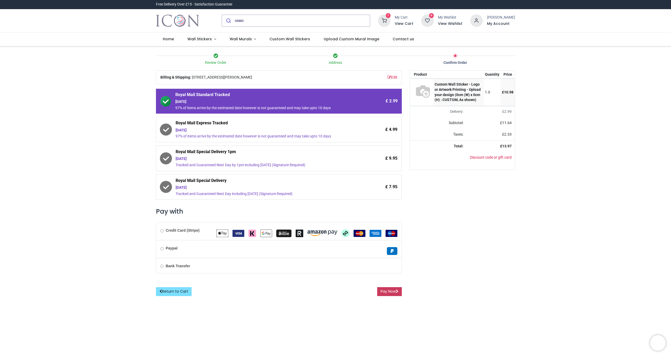
click at [390, 288] on button "Pay Now" at bounding box center [389, 291] width 25 height 9
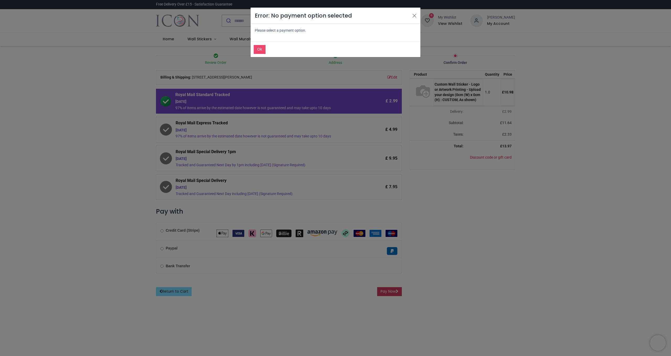
click at [390, 288] on div "Error: No payment option selected Please select a payment option. Ok" at bounding box center [335, 178] width 671 height 356
click at [162, 230] on div "Error: No payment option selected Please select a payment option. Ok" at bounding box center [335, 178] width 671 height 356
click at [256, 48] on button "Ok" at bounding box center [260, 49] width 12 height 9
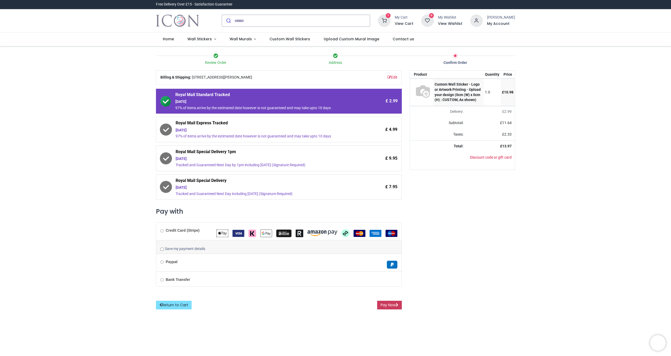
click at [395, 304] on button "Pay Now" at bounding box center [389, 305] width 25 height 9
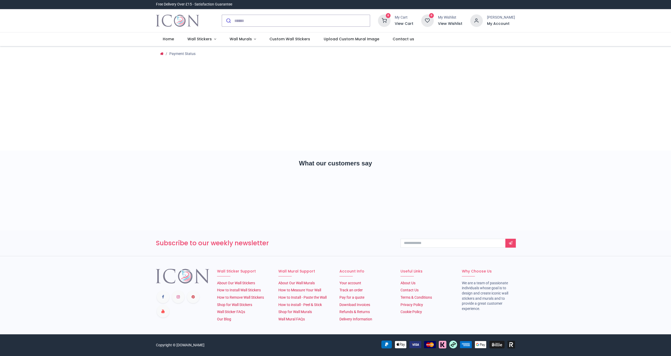
type input "**********"
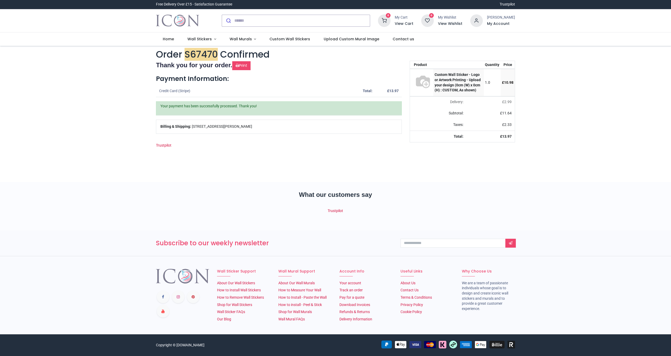
type input "**********"
